Goal: Information Seeking & Learning: Find specific fact

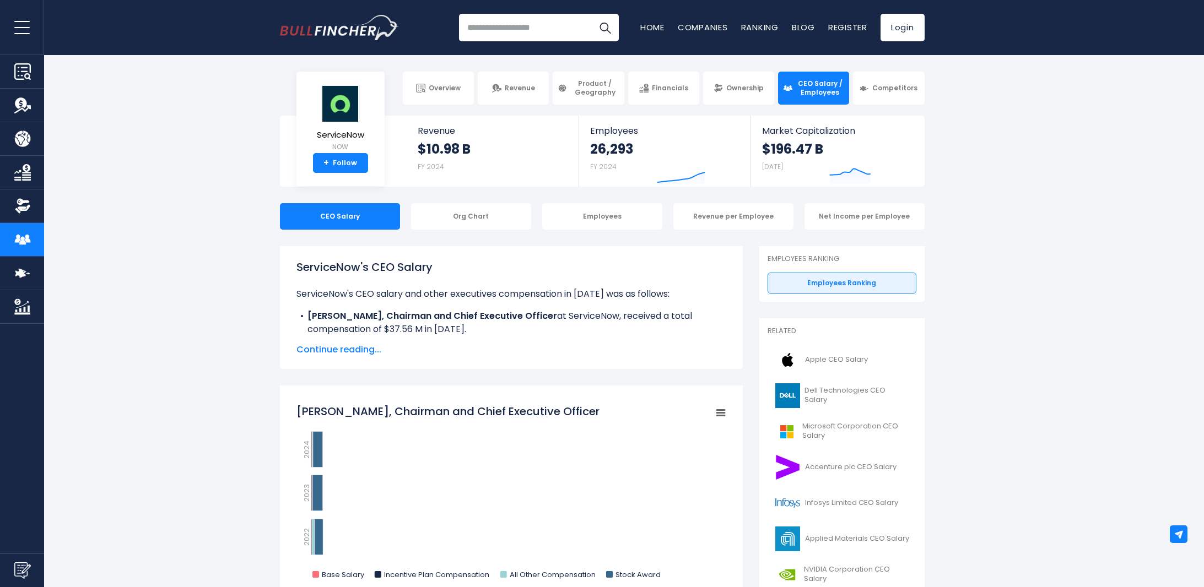
click at [300, 344] on span "Continue reading..." at bounding box center [511, 349] width 430 height 13
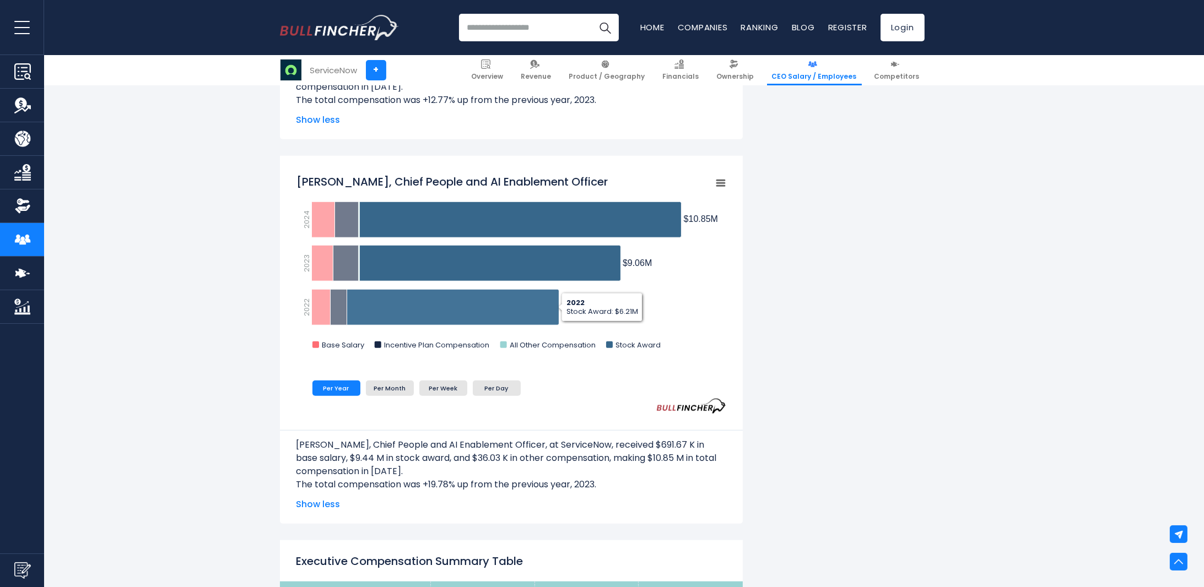
scroll to position [2314, 0]
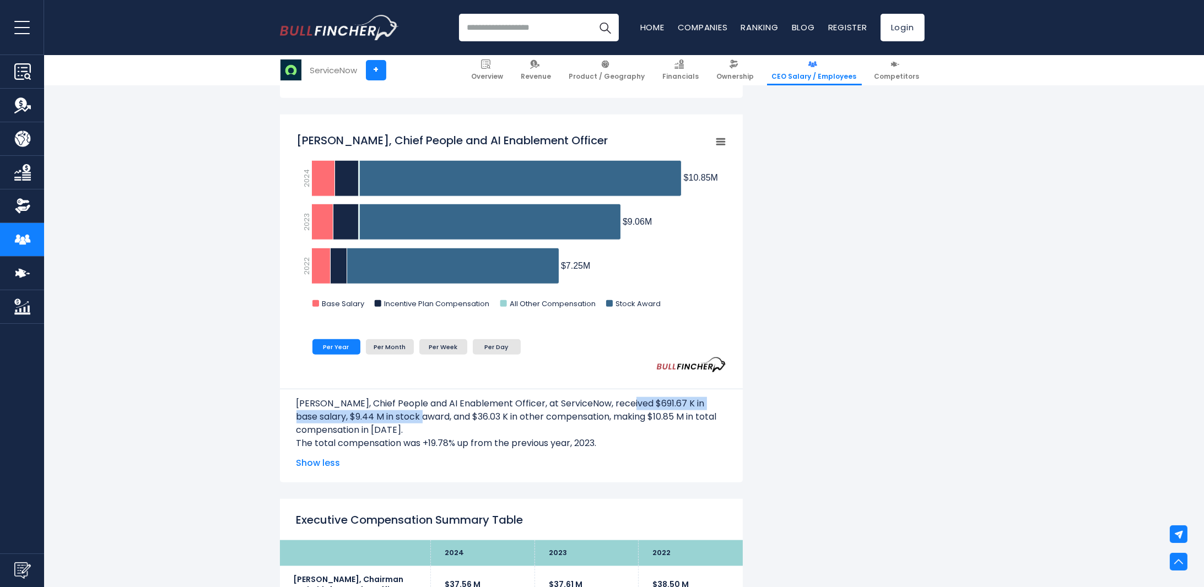
drag, startPoint x: 403, startPoint y: 410, endPoint x: 644, endPoint y: 409, distance: 240.7
click at [634, 407] on p "[PERSON_NAME], Chief People and AI Enablement Officer, at ServiceNow, received …" at bounding box center [511, 417] width 430 height 40
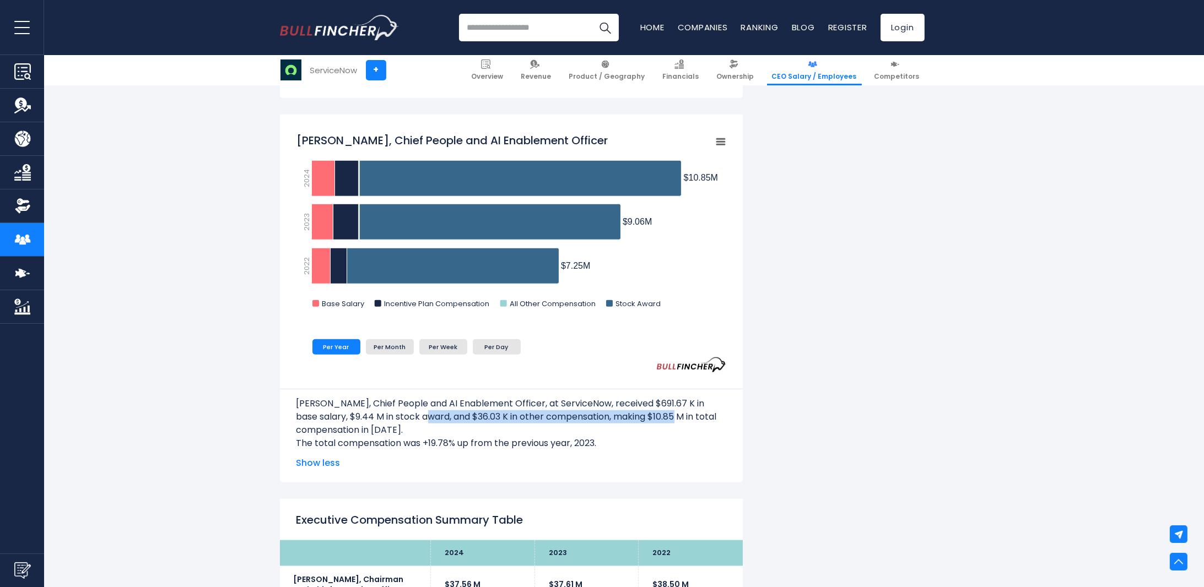
drag, startPoint x: 660, startPoint y: 420, endPoint x: 409, endPoint y: 421, distance: 251.2
click at [408, 421] on p "[PERSON_NAME], Chief People and AI Enablement Officer, at ServiceNow, received …" at bounding box center [511, 417] width 430 height 40
drag, startPoint x: 436, startPoint y: 442, endPoint x: 496, endPoint y: 442, distance: 59.5
click at [484, 441] on p "The total compensation was +19.78% up from the previous year, 2023." at bounding box center [511, 443] width 430 height 13
click at [496, 442] on p "The total compensation was +19.78% up from the previous year, 2023." at bounding box center [511, 443] width 430 height 13
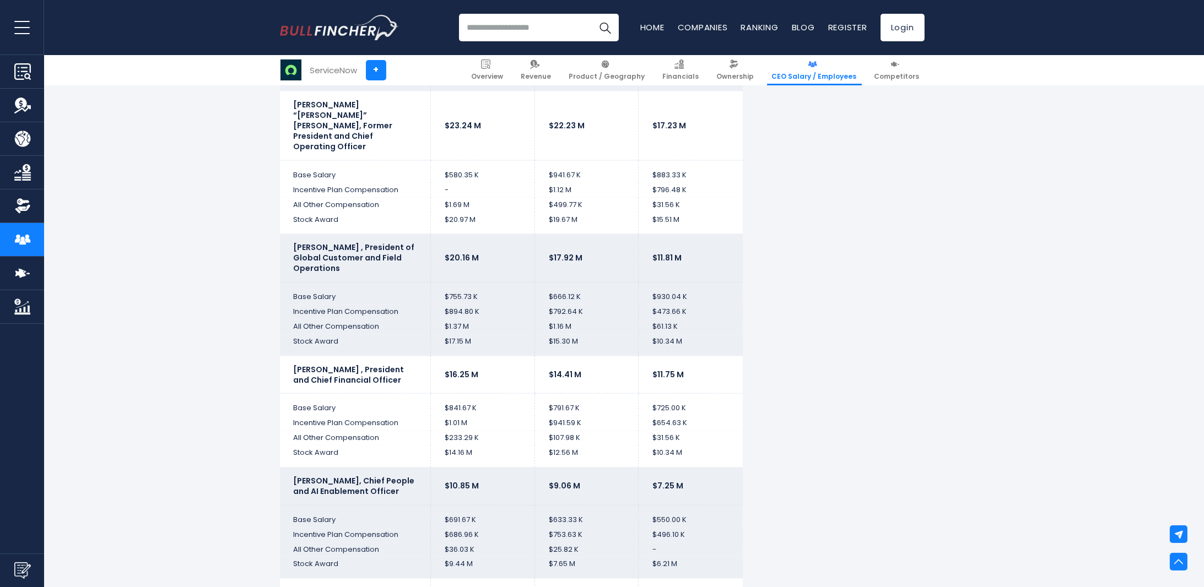
scroll to position [3085, 0]
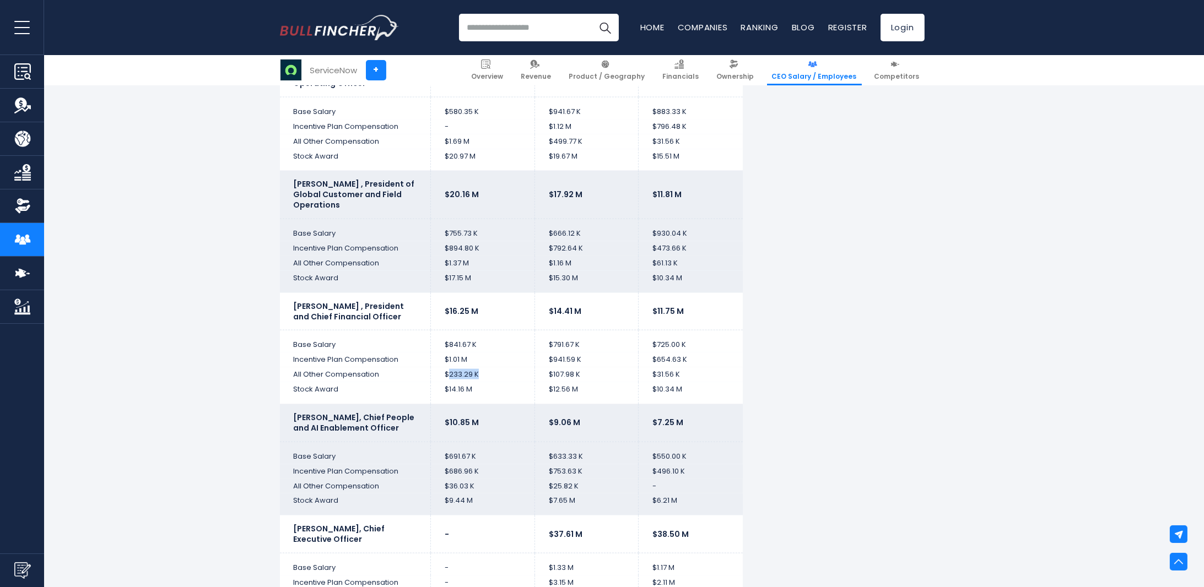
drag, startPoint x: 488, startPoint y: 349, endPoint x: 449, endPoint y: 349, distance: 38.6
click at [449, 367] on td "$233.29 K" at bounding box center [483, 374] width 104 height 15
click at [451, 367] on td "$233.29 K" at bounding box center [483, 374] width 104 height 15
drag, startPoint x: 451, startPoint y: 350, endPoint x: 474, endPoint y: 350, distance: 23.1
click at [474, 367] on td "$233.29 K" at bounding box center [483, 374] width 104 height 15
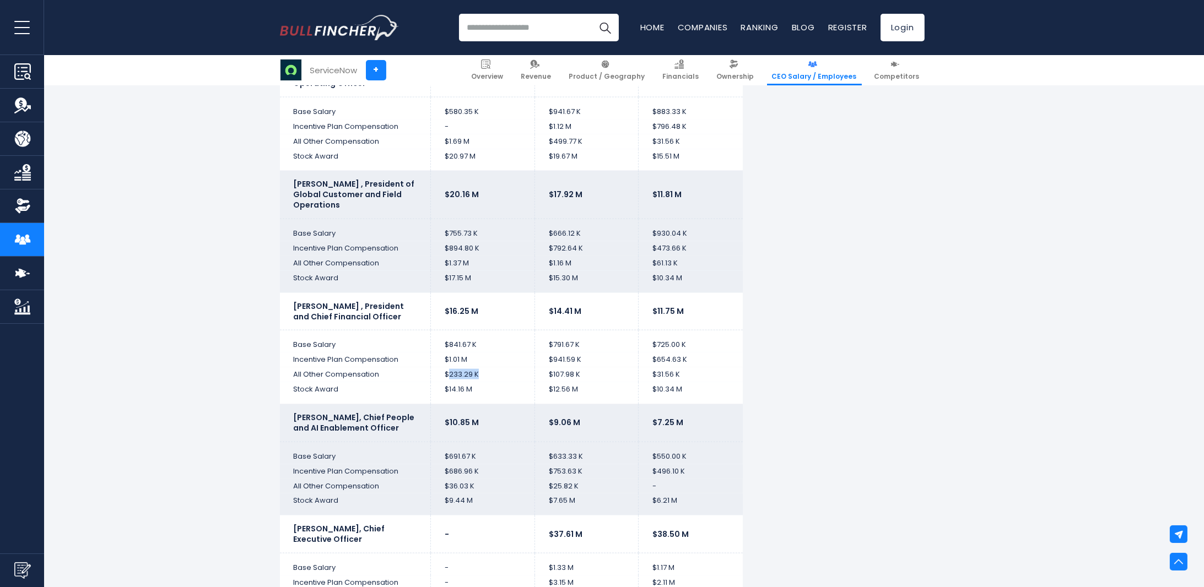
click at [475, 367] on td "$233.29 K" at bounding box center [483, 374] width 104 height 15
drag, startPoint x: 453, startPoint y: 225, endPoint x: 481, endPoint y: 226, distance: 28.1
click at [481, 241] on td "$894.80 K" at bounding box center [483, 248] width 104 height 15
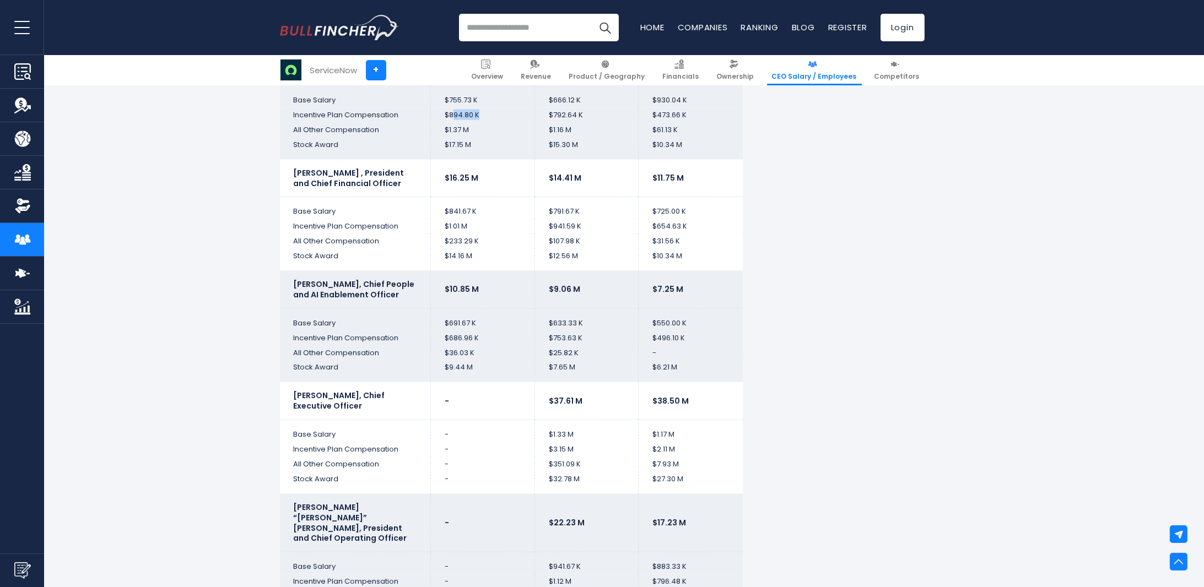
scroll to position [3140, 0]
